Goal: Task Accomplishment & Management: Complete application form

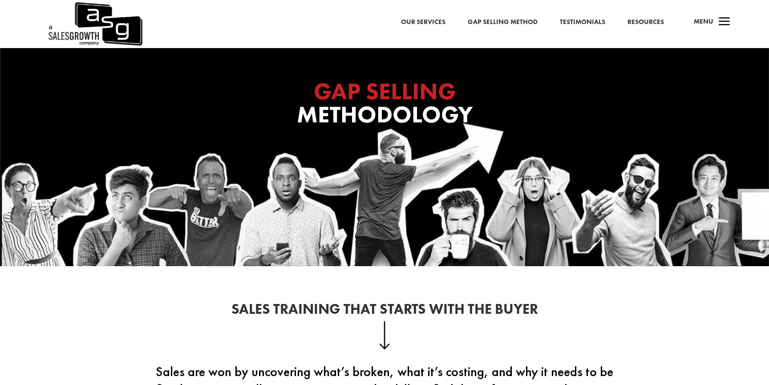
click at [267, 31] on div "Our Services Gap Selling Method Testimonials Resources a Menu" at bounding box center [384, 24] width 769 height 48
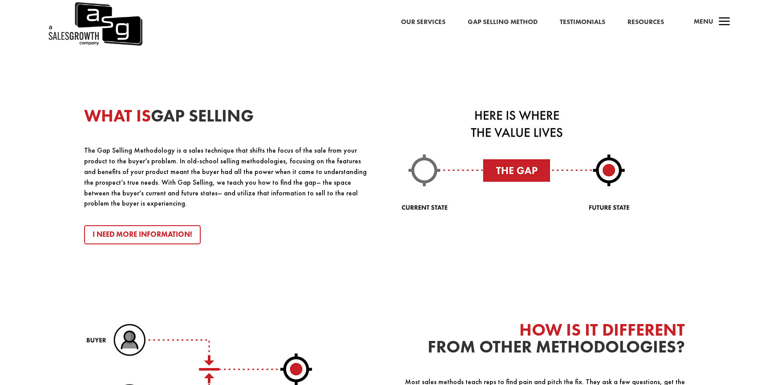
scroll to position [982, 0]
click at [304, 171] on p "The Gap Selling Methodology is a sales technique that shifts the focus of the s…" at bounding box center [226, 178] width 284 height 64
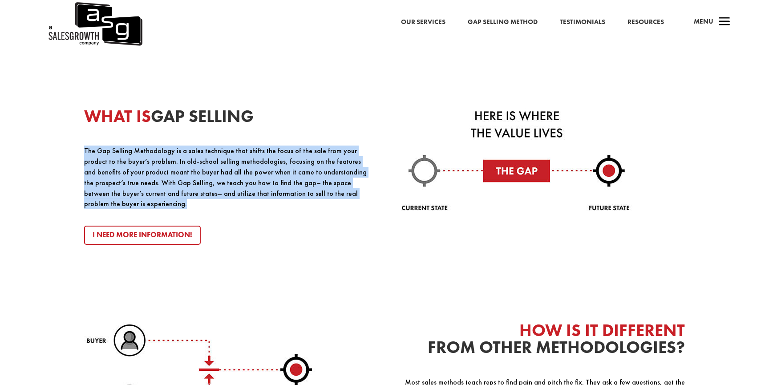
click at [304, 171] on p "The Gap Selling Methodology is a sales technique that shifts the focus of the s…" at bounding box center [226, 178] width 284 height 64
click at [295, 139] on div "WHAT IS GAP SELLING The Gap Selling Methodology is a sales technique that shift…" at bounding box center [226, 176] width 284 height 137
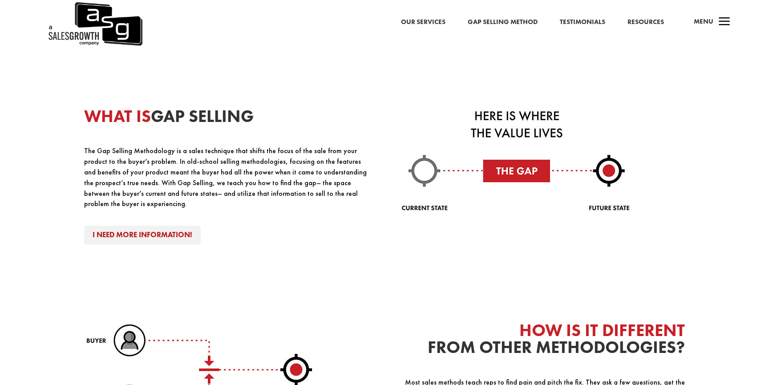
click at [155, 228] on link "I Need More Information!" at bounding box center [142, 235] width 117 height 19
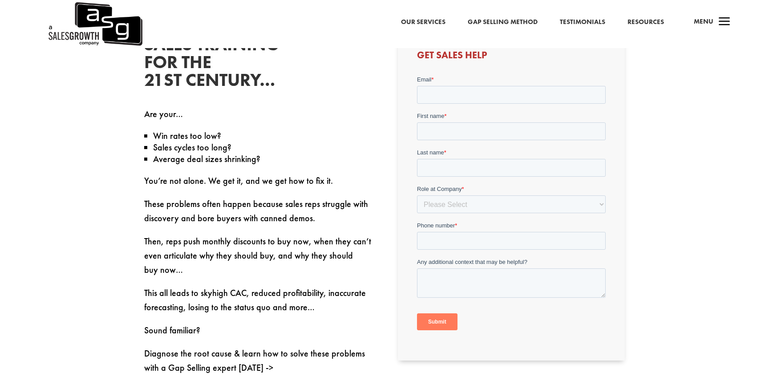
scroll to position [294, 0]
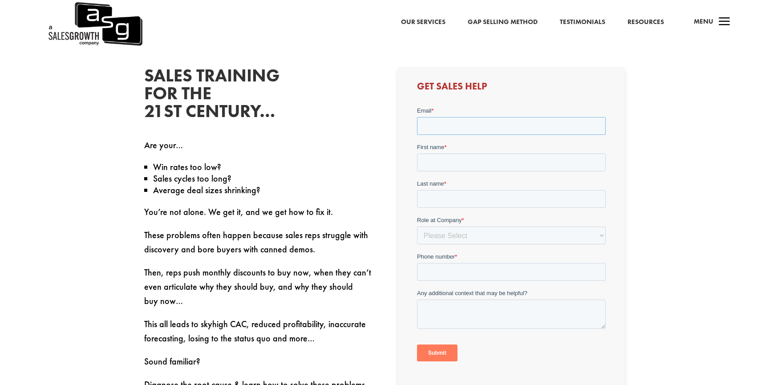
click at [474, 131] on input "Email *" at bounding box center [511, 126] width 189 height 18
click at [479, 105] on div "Get Sales Help" at bounding box center [511, 229] width 227 height 324
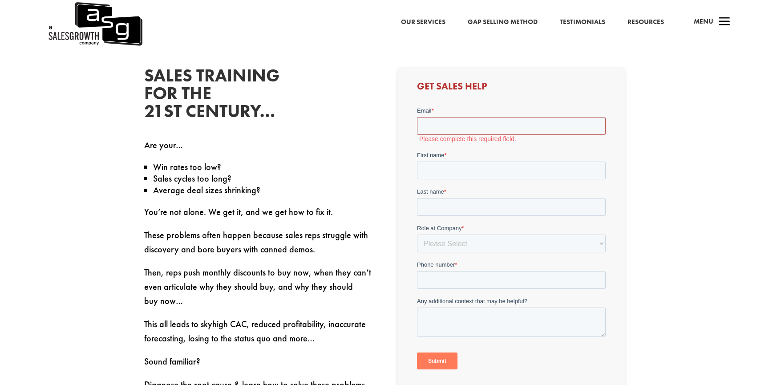
click at [473, 126] on input "Email *" at bounding box center [511, 126] width 189 height 18
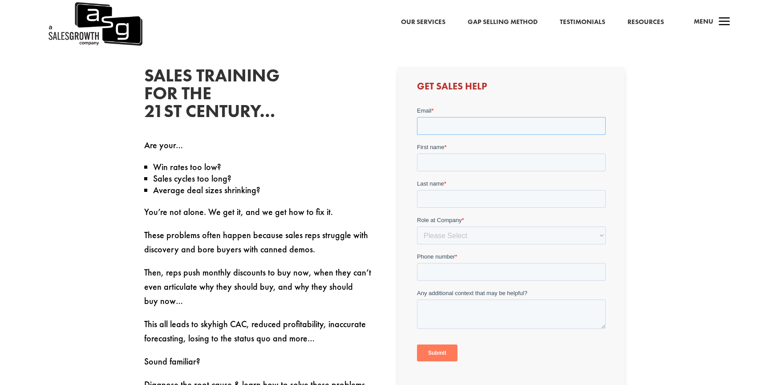
type input "jasper.zandbergen@crowdstrike.com"
type input "Jasper"
type input "Zandbergen"
type input "624281600"
click at [499, 106] on div "Get Sales Help" at bounding box center [511, 233] width 227 height 332
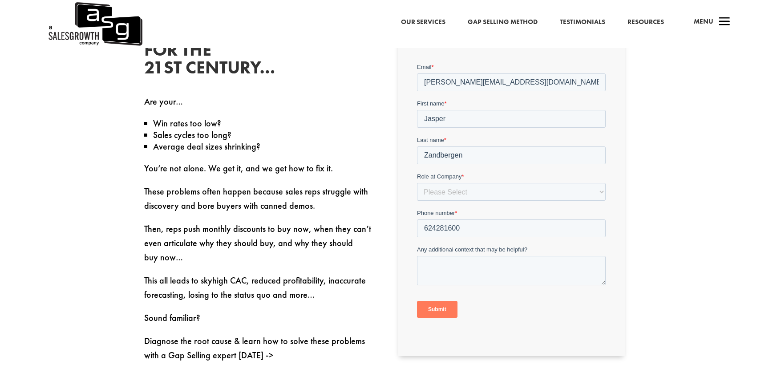
scroll to position [336, 0]
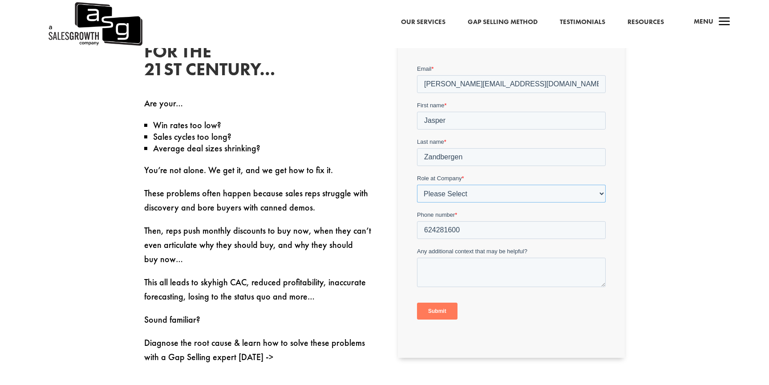
click at [456, 197] on select "Please Select C-Level (CRO, CSO, etc) Senior Leadership (VP of Sales, VP of Ena…" at bounding box center [511, 194] width 189 height 18
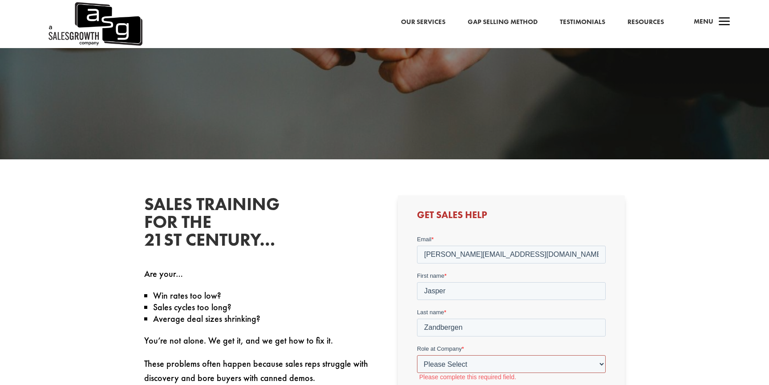
scroll to position [0, 0]
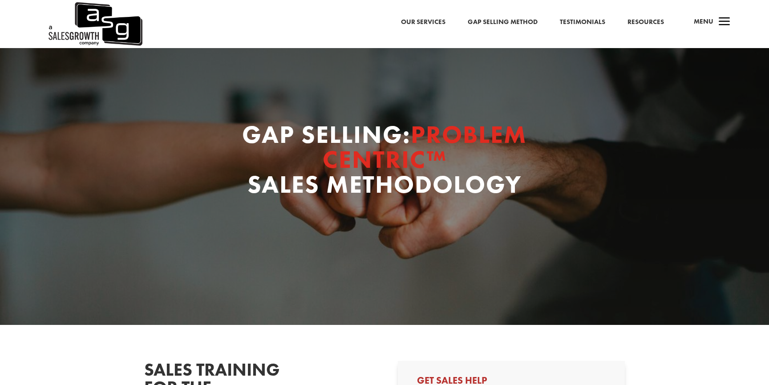
click at [437, 19] on link "Our Services" at bounding box center [423, 22] width 45 height 12
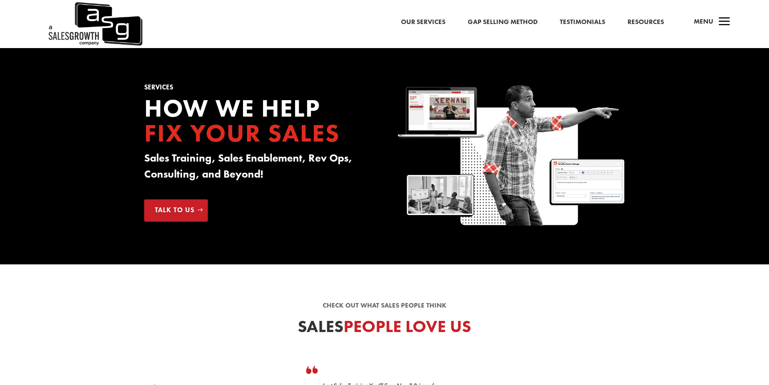
click at [517, 23] on link "Gap Selling Method" at bounding box center [503, 22] width 70 height 12
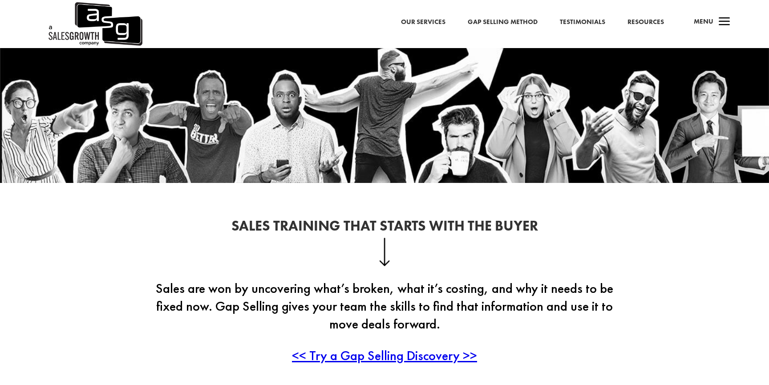
scroll to position [108, 0]
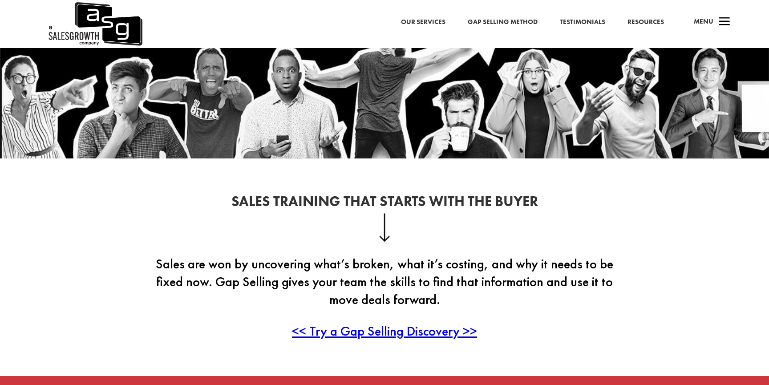
click at [426, 20] on link "Our Services" at bounding box center [423, 22] width 45 height 12
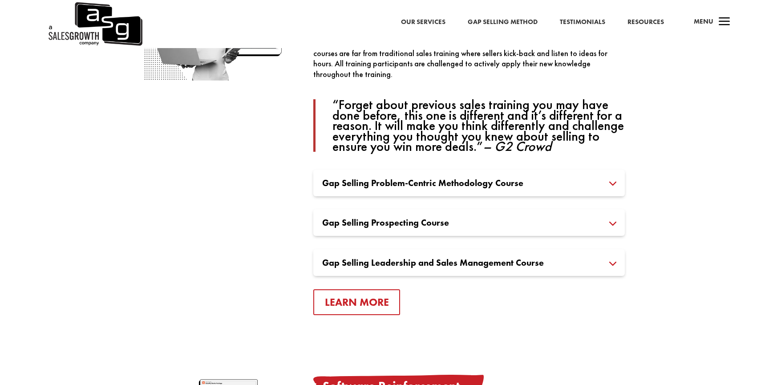
scroll to position [642, 0]
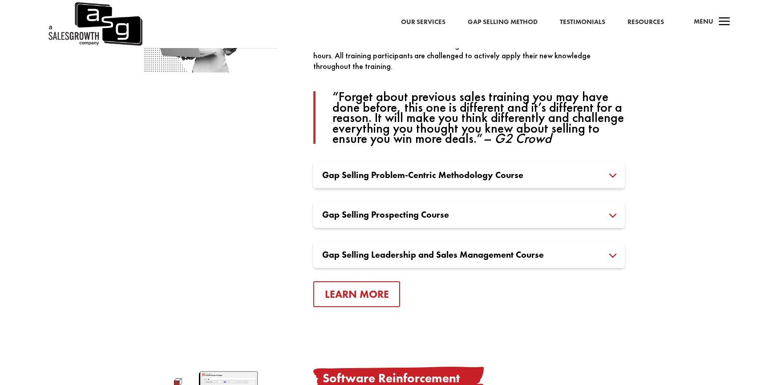
click at [450, 178] on h3 "Gap Selling Problem-Centric Methodology Course" at bounding box center [469, 174] width 294 height 9
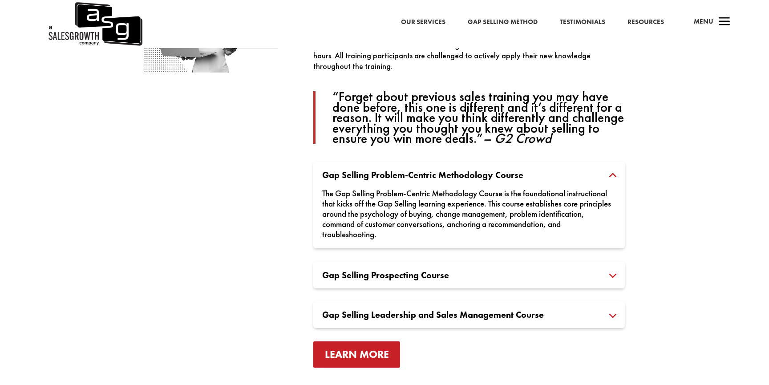
click at [371, 353] on link "Learn More" at bounding box center [356, 354] width 87 height 26
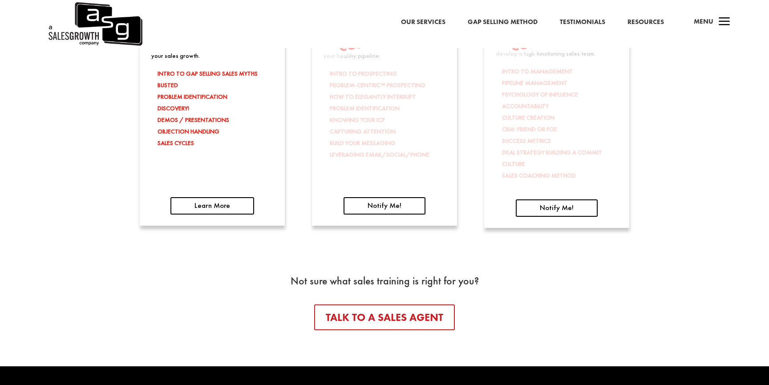
scroll to position [1536, 0]
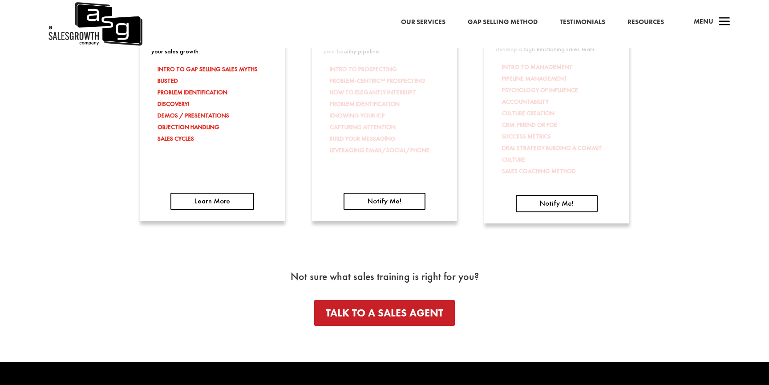
click at [383, 320] on link "Talk To A Sales Agent" at bounding box center [384, 313] width 141 height 26
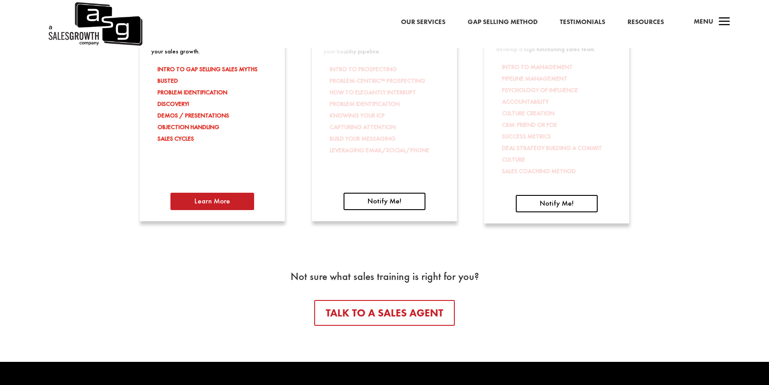
click at [199, 206] on link "Learn More" at bounding box center [212, 201] width 84 height 17
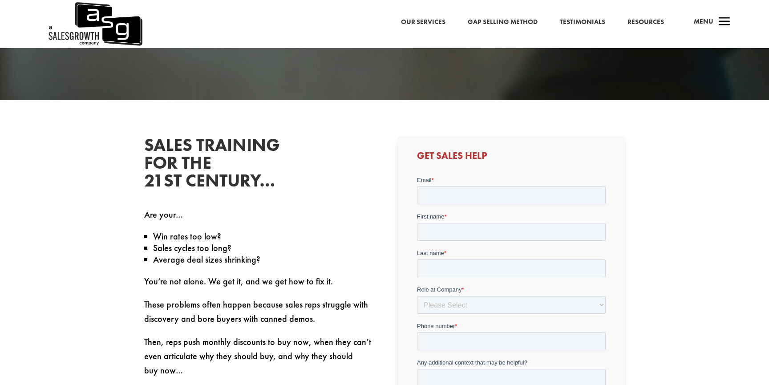
scroll to position [230, 0]
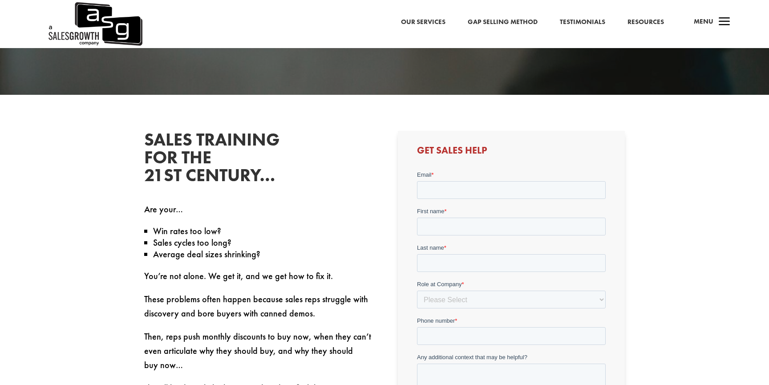
click at [489, 171] on label "Email *" at bounding box center [511, 174] width 189 height 9
click at [489, 181] on input "Email *" at bounding box center [511, 190] width 189 height 18
click at [479, 186] on input "Email *" at bounding box center [511, 190] width 189 height 18
type input "jasper.zandbergen@crowdstrike.com"
type input "Jasper"
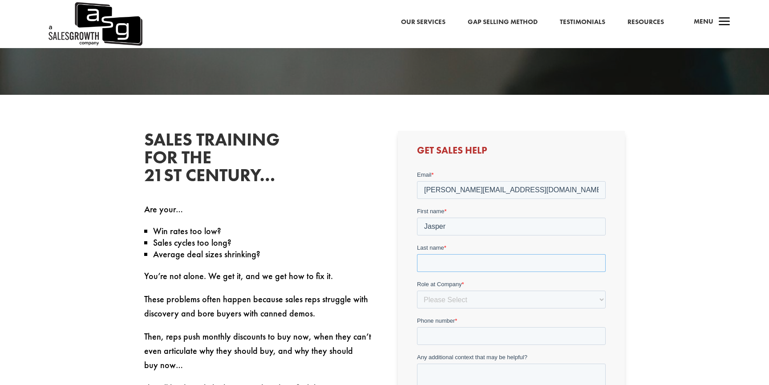
type input "Zandbergen"
type input "624281600"
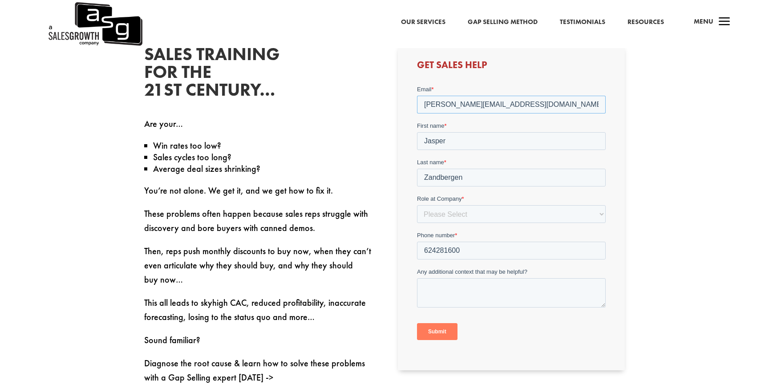
scroll to position [340, 0]
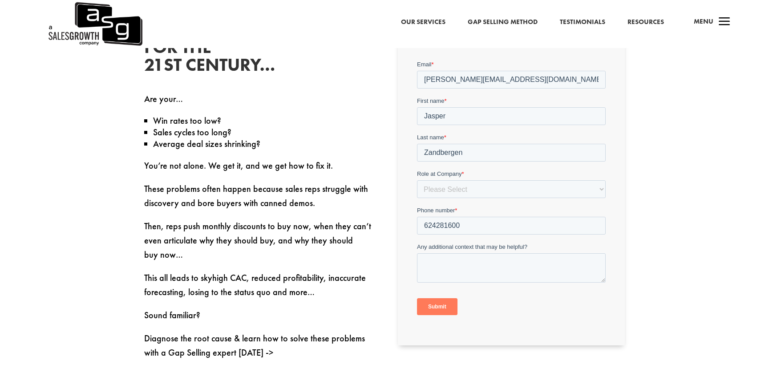
click at [482, 203] on form "Email * jasper.zandbergen@crowdstrike.com First name * Jasper Last name * Zandb…" at bounding box center [511, 191] width 189 height 263
click at [482, 195] on select "Please Select C-Level (CRO, CSO, etc) Senior Leadership (VP of Sales, VP of Ena…" at bounding box center [511, 189] width 189 height 18
select select "Individual Contributor (AE, SDR, CSM, etc)"
click at [417, 180] on select "Please Select C-Level (CRO, CSO, etc) Senior Leadership (VP of Sales, VP of Ena…" at bounding box center [511, 189] width 189 height 18
click at [424, 227] on input "624281600" at bounding box center [511, 226] width 189 height 18
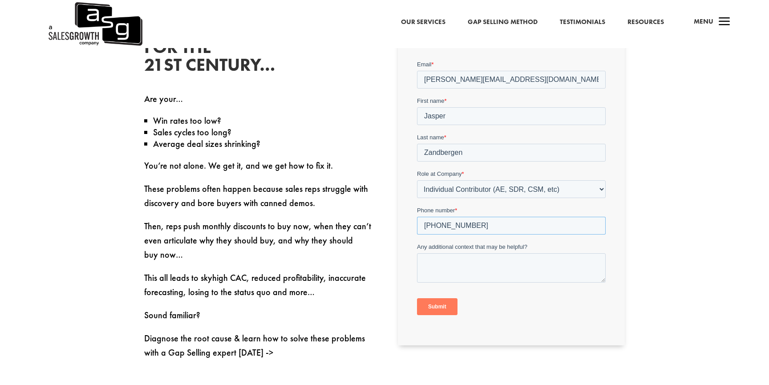
type input "+34624281600"
click at [438, 267] on textarea "Any additional context that may be helpful?" at bounding box center [511, 267] width 189 height 29
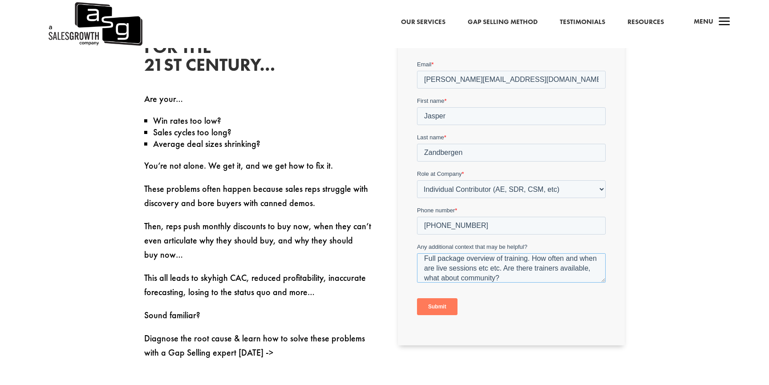
type textarea "Full package overview of training. How often and when are live sessions etc etc…"
click at [435, 306] on input "Submit" at bounding box center [437, 306] width 41 height 17
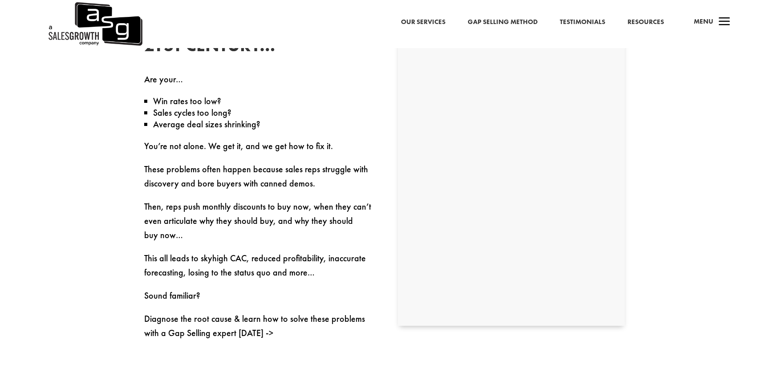
scroll to position [349, 0]
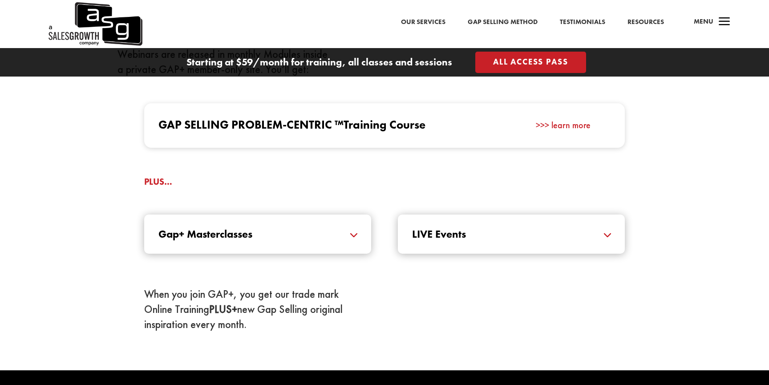
scroll to position [907, 0]
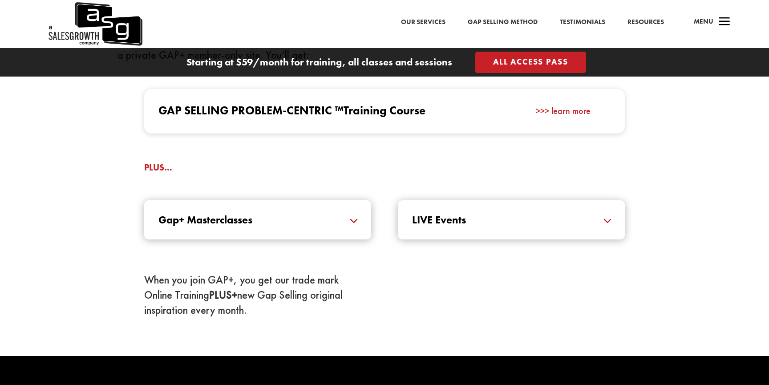
click at [324, 219] on h5 "Gap+ Masterclasses" at bounding box center [257, 220] width 199 height 11
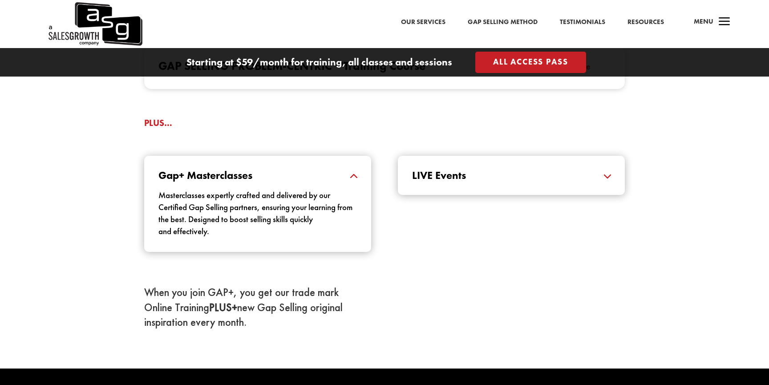
scroll to position [959, 0]
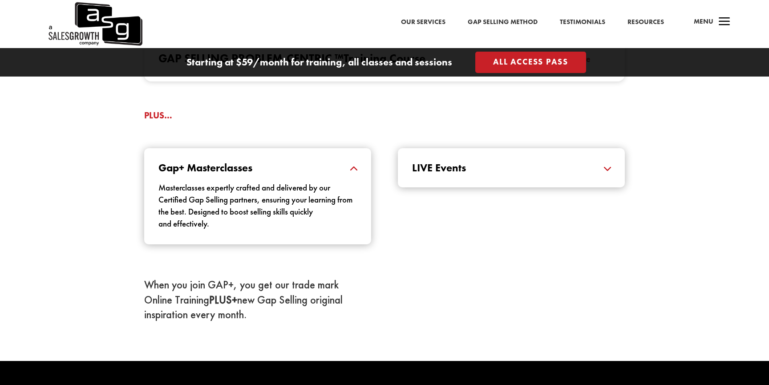
click at [493, 195] on div "Gap+ Masterclasses Masterclasses expertly crafted and delivered by our Certifie…" at bounding box center [384, 196] width 481 height 120
click at [519, 170] on h5 "LIVE Events" at bounding box center [511, 167] width 199 height 11
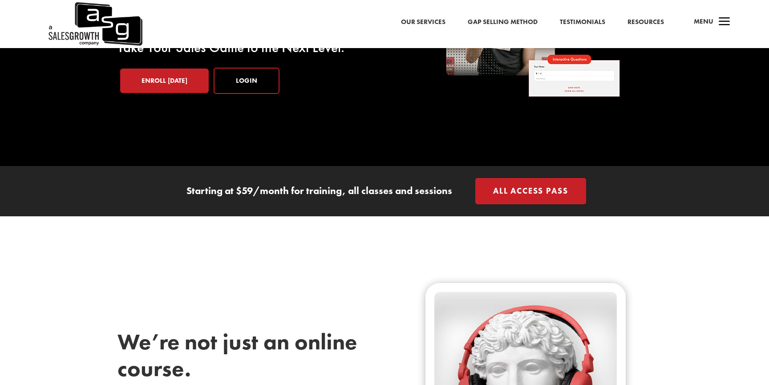
scroll to position [0, 0]
